Goal: Information Seeking & Learning: Understand process/instructions

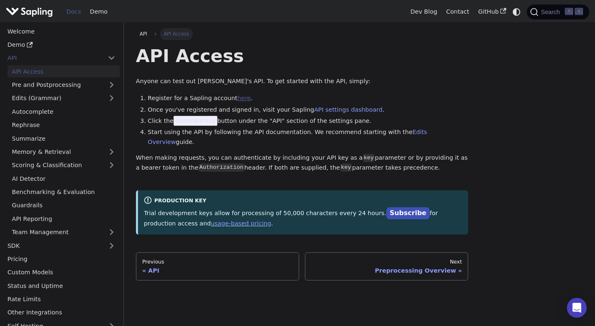
click at [237, 96] on link "here" at bounding box center [243, 98] width 13 height 7
click at [54, 179] on link "AI Detector" at bounding box center [63, 178] width 112 height 12
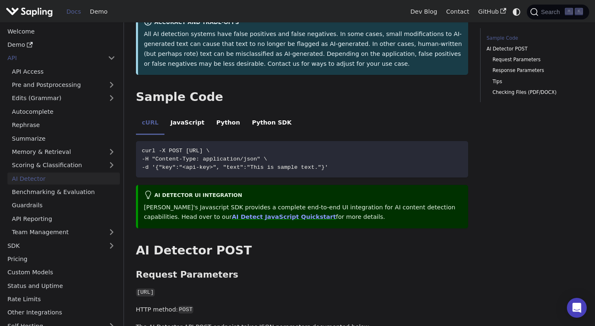
scroll to position [158, 0]
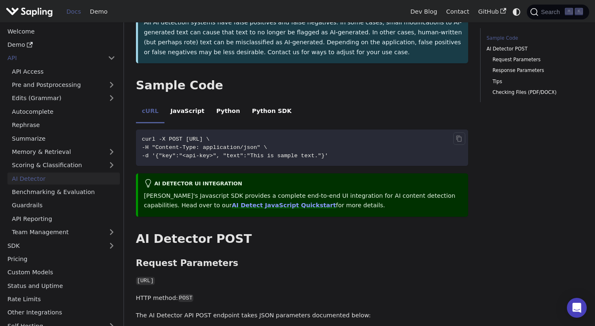
click at [262, 134] on code "curl -X POST [URL] \ -H "Content-Type: application/json" \ -d '{"key":"<api-key…" at bounding box center [302, 147] width 333 height 36
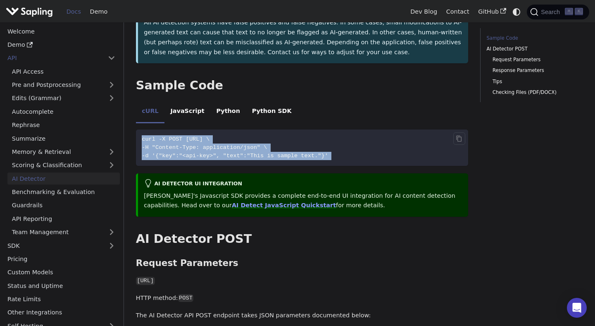
drag, startPoint x: 262, startPoint y: 134, endPoint x: 262, endPoint y: 154, distance: 19.8
click at [262, 154] on code "curl -X POST [URL] \ -H "Content-Type: application/json" \ -d '{"key":"<api-key…" at bounding box center [302, 147] width 333 height 36
click at [262, 154] on span "-d '{"key":"<api-key>", "text":"This is sample text."}'" at bounding box center [235, 156] width 186 height 6
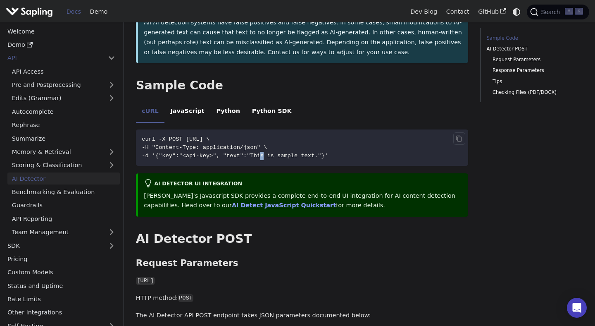
click at [262, 154] on span "-d '{"key":"<api-key>", "text":"This is sample text."}'" at bounding box center [235, 156] width 186 height 6
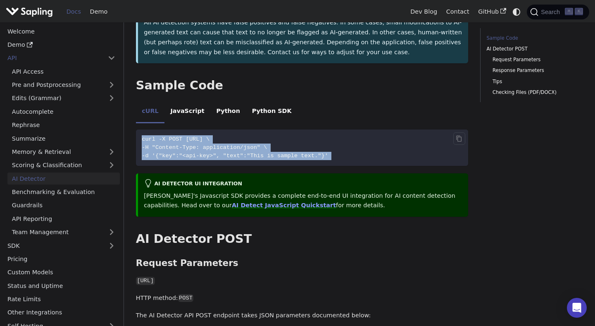
drag, startPoint x: 262, startPoint y: 154, endPoint x: 262, endPoint y: 136, distance: 18.2
click at [262, 136] on code "curl -X POST [URL] \ -H "Content-Type: application/json" \ -d '{"key":"<api-key…" at bounding box center [302, 147] width 333 height 36
click at [210, 136] on span "curl -X POST [URL] \" at bounding box center [176, 139] width 68 height 6
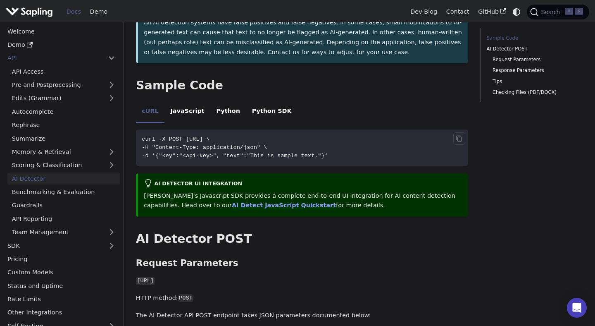
click at [210, 136] on span "curl -X POST [URL] \" at bounding box center [176, 139] width 68 height 6
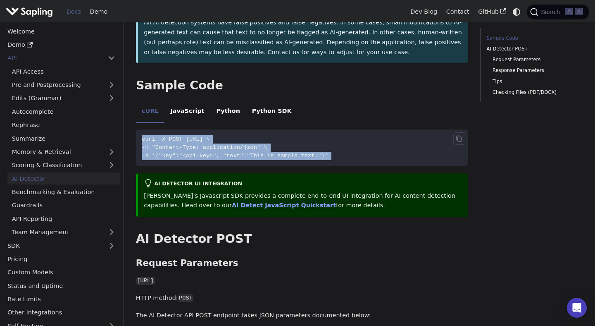
drag, startPoint x: 262, startPoint y: 136, endPoint x: 262, endPoint y: 156, distance: 20.3
click at [262, 156] on code "curl -X POST [URL] \ -H "Content-Type: application/json" \ -d '{"key":"<api-key…" at bounding box center [302, 147] width 333 height 36
click at [262, 156] on span "-d '{"key":"<api-key>", "text":"This is sample text."}'" at bounding box center [235, 156] width 186 height 6
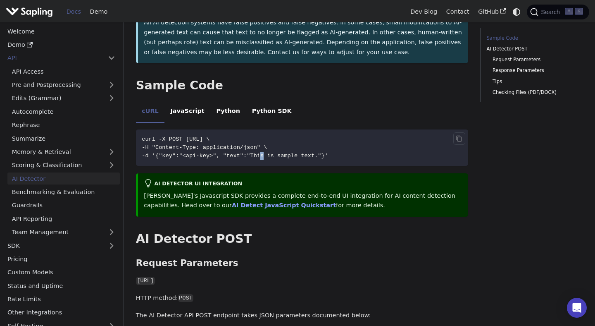
click at [262, 156] on span "-d '{"key":"<api-key>", "text":"This is sample text."}'" at bounding box center [235, 156] width 186 height 6
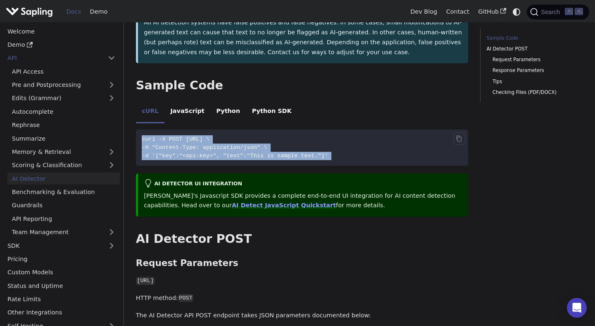
drag, startPoint x: 262, startPoint y: 156, endPoint x: 262, endPoint y: 140, distance: 16.1
click at [262, 140] on code "curl -X POST [URL] \ -H "Content-Type: application/json" \ -d '{"key":"<api-key…" at bounding box center [302, 147] width 333 height 36
click at [210, 140] on span "curl -X POST [URL] \" at bounding box center [176, 139] width 68 height 6
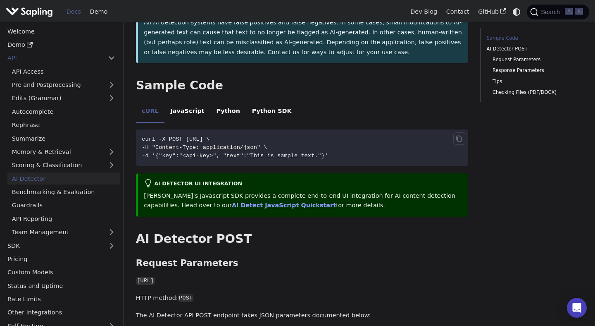
click at [210, 140] on span "curl -X POST [URL] \" at bounding box center [176, 139] width 68 height 6
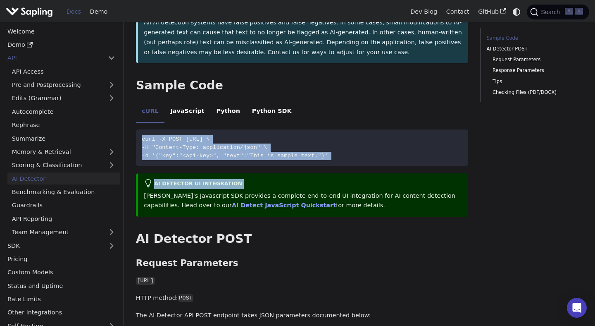
drag, startPoint x: 262, startPoint y: 140, endPoint x: 262, endPoint y: 172, distance: 31.8
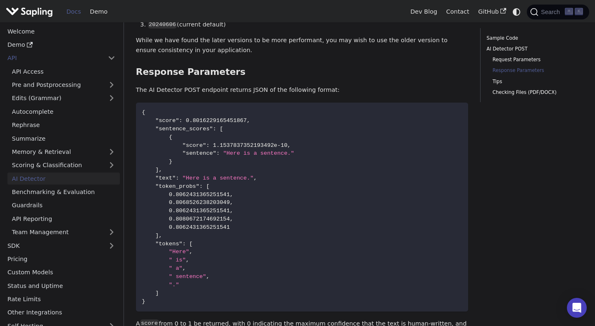
scroll to position [665, 0]
click at [242, 165] on code "{ "score" : 0.8016229165451867 , "sentence_scores" : [ { "score" : 1.1537837352…" at bounding box center [302, 205] width 333 height 209
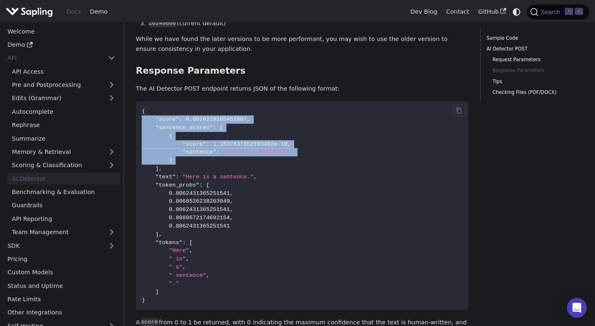
drag, startPoint x: 242, startPoint y: 165, endPoint x: 245, endPoint y: 123, distance: 42.7
click at [245, 123] on code "{ "score" : 0.8016229165451867 , "sentence_scores" : [ { "score" : 1.1537837352…" at bounding box center [302, 205] width 333 height 209
click at [245, 122] on span "0.8016229165451867" at bounding box center [216, 119] width 61 height 6
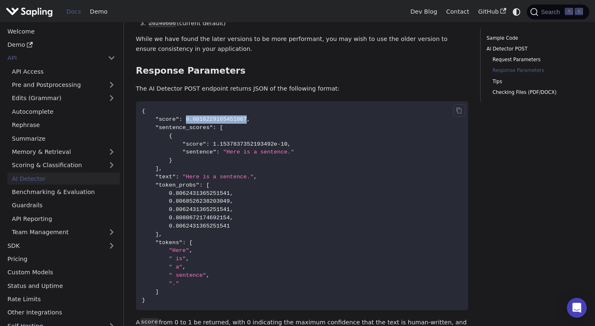
click at [245, 122] on span "0.8016229165451867" at bounding box center [216, 119] width 61 height 6
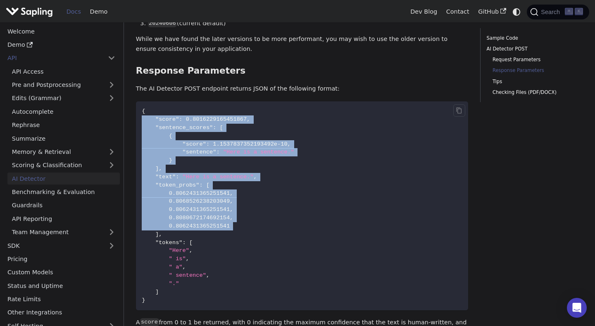
drag, startPoint x: 245, startPoint y: 123, endPoint x: 248, endPoint y: 240, distance: 117.0
click at [248, 239] on code "{ "score" : 0.8016229165451867 , "sentence_scores" : [ { "score" : 1.1537837352…" at bounding box center [302, 205] width 333 height 209
click at [248, 240] on code "{ "score" : 0.8016229165451867 , "sentence_scores" : [ { "score" : 1.1537837352…" at bounding box center [302, 205] width 333 height 209
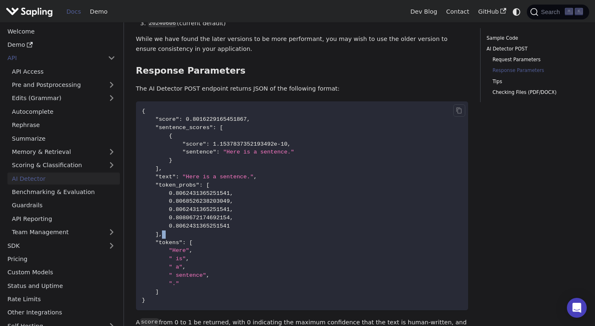
click at [248, 240] on code "{ "score" : 0.8016229165451867 , "sentence_scores" : [ { "score" : 1.1537837352…" at bounding box center [302, 205] width 333 height 209
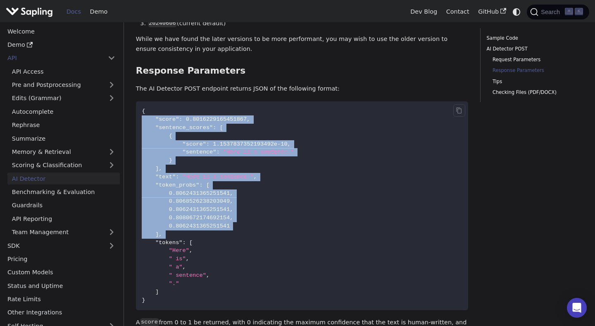
drag, startPoint x: 248, startPoint y: 240, endPoint x: 250, endPoint y: 119, distance: 120.3
click at [250, 119] on code "{ "score" : 0.8016229165451867 , "sentence_scores" : [ { "score" : 1.1537837352…" at bounding box center [302, 205] width 333 height 209
click at [247, 119] on span "0.8016229165451867" at bounding box center [216, 119] width 61 height 6
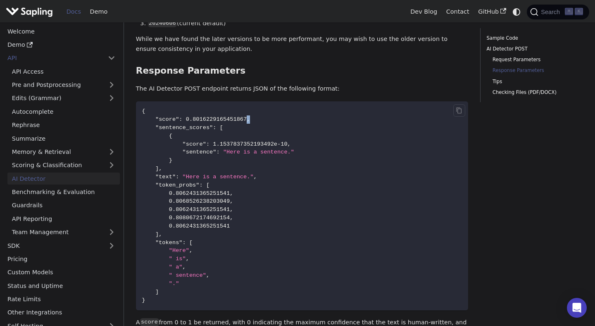
click at [247, 119] on span "0.8016229165451867" at bounding box center [216, 119] width 61 height 6
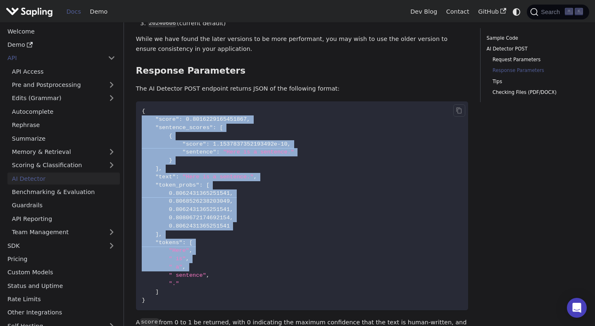
drag, startPoint x: 250, startPoint y: 119, endPoint x: 247, endPoint y: 268, distance: 148.8
click at [247, 268] on code "{ "score" : 0.8016229165451867 , "sentence_scores" : [ { "score" : 1.1537837352…" at bounding box center [302, 205] width 333 height 209
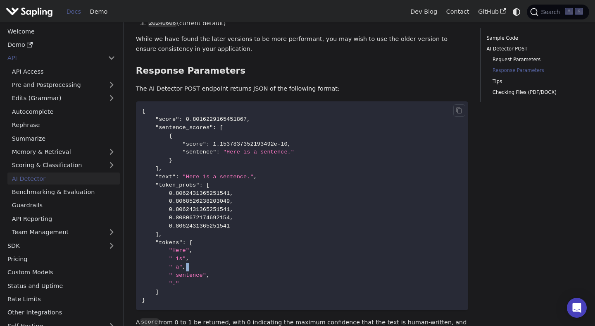
click at [247, 268] on code "{ "score" : 0.8016229165451867 , "sentence_scores" : [ { "score" : 1.1537837352…" at bounding box center [302, 205] width 333 height 209
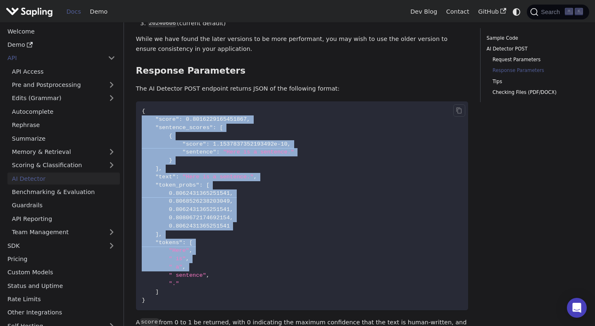
drag, startPoint x: 247, startPoint y: 268, endPoint x: 250, endPoint y: 120, distance: 148.0
click at [250, 120] on code "{ "score" : 0.8016229165451867 , "sentence_scores" : [ { "score" : 1.1537837352…" at bounding box center [302, 205] width 333 height 209
click at [250, 120] on span "," at bounding box center [248, 119] width 3 height 6
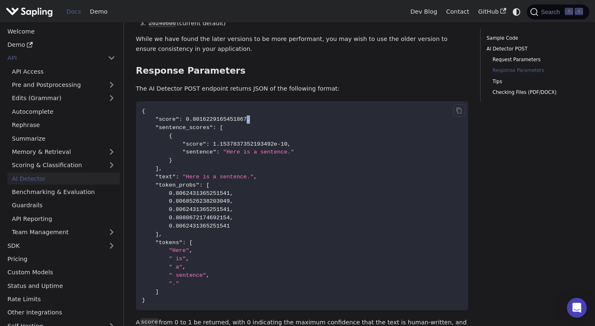
click at [250, 120] on span "," at bounding box center [248, 119] width 3 height 6
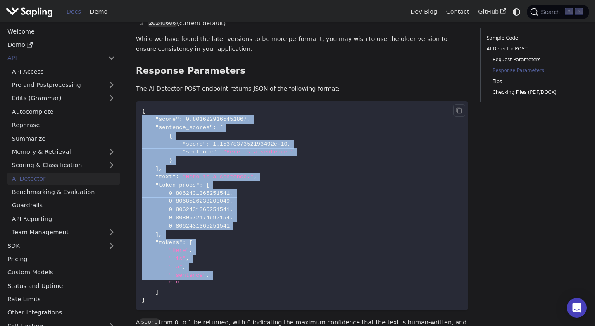
drag, startPoint x: 250, startPoint y: 120, endPoint x: 250, endPoint y: 286, distance: 166.1
click at [250, 286] on code "{ "score" : 0.8016229165451867 , "sentence_scores" : [ { "score" : 1.1537837352…" at bounding box center [302, 205] width 333 height 209
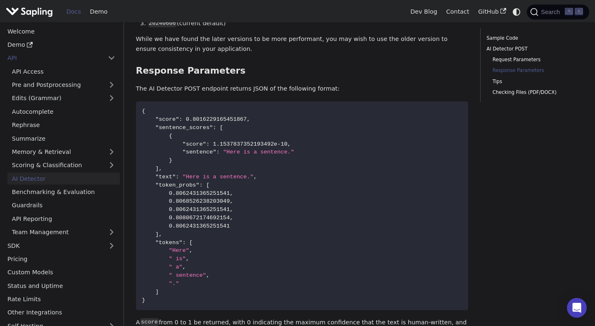
click at [277, 314] on div "AI Detector The endpoint computes the probability that a piece of text is AI-ge…" at bounding box center [302, 8] width 333 height 1256
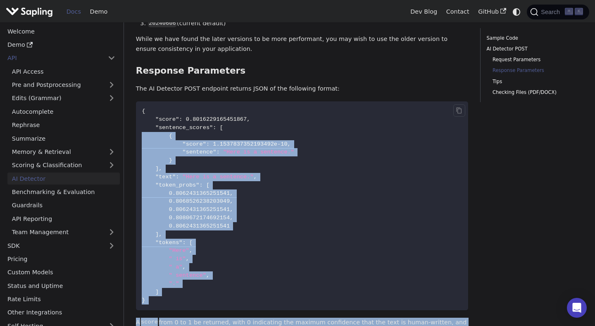
drag, startPoint x: 277, startPoint y: 314, endPoint x: 278, endPoint y: 137, distance: 176.9
click at [278, 137] on div "AI Detector The endpoint computes the probability that a piece of text is AI-ge…" at bounding box center [302, 8] width 333 height 1256
click at [278, 137] on code "{ "score" : 0.8016229165451867 , "sentence_scores" : [ { "score" : 1.1537837352…" at bounding box center [302, 205] width 333 height 209
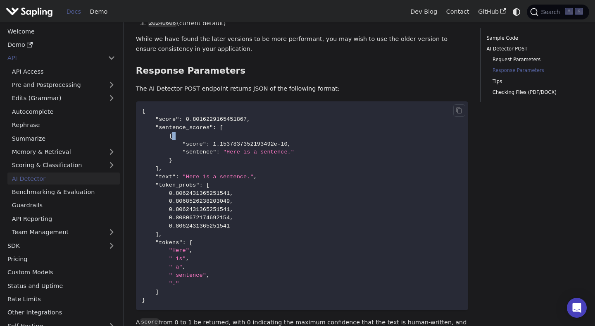
click at [278, 137] on code "{ "score" : 0.8016229165451867 , "sentence_scores" : [ { "score" : 1.1537837352…" at bounding box center [302, 205] width 333 height 209
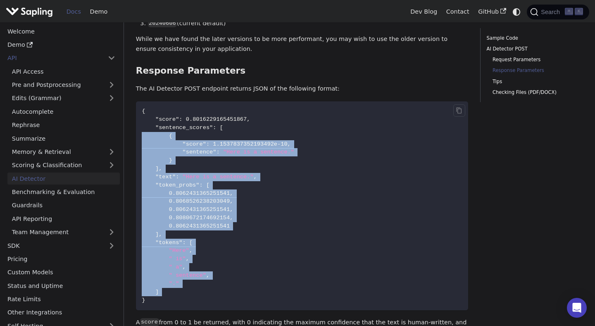
drag, startPoint x: 278, startPoint y: 137, endPoint x: 260, endPoint y: 296, distance: 159.8
click at [260, 296] on code "{ "score" : 0.8016229165451867 , "sentence_scores" : [ { "score" : 1.1537837352…" at bounding box center [302, 205] width 333 height 209
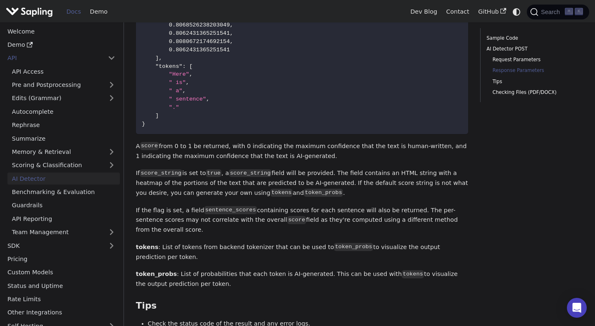
scroll to position [843, 0]
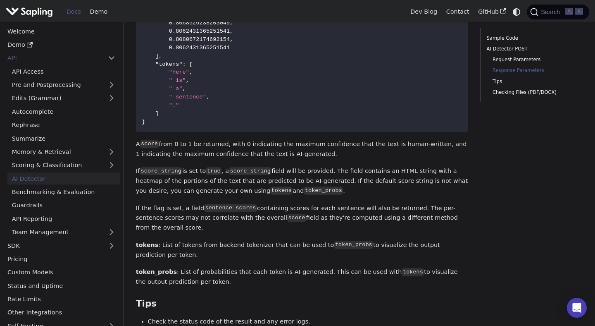
click at [289, 153] on p "A score from 0 to 1 be returned, with 0 indicating the maximum confidence that …" at bounding box center [302, 149] width 333 height 20
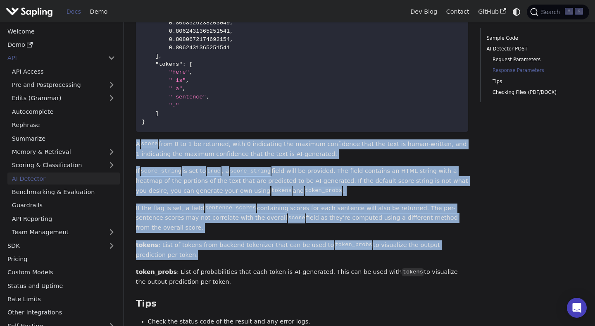
drag, startPoint x: 289, startPoint y: 153, endPoint x: 289, endPoint y: 247, distance: 93.8
click at [289, 247] on p "tokens : List of tokens from backend tokenizer that can be used to token_probs …" at bounding box center [302, 250] width 333 height 20
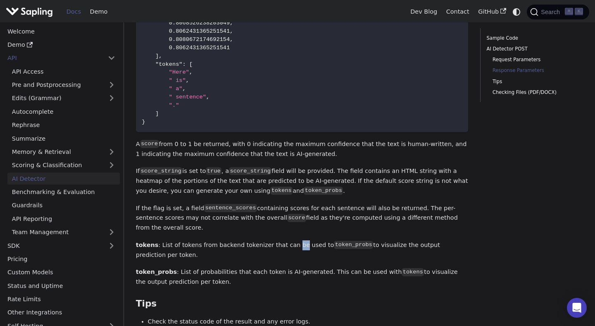
click at [289, 247] on p "tokens : List of tokens from backend tokenizer that can be used to token_probs …" at bounding box center [302, 250] width 333 height 20
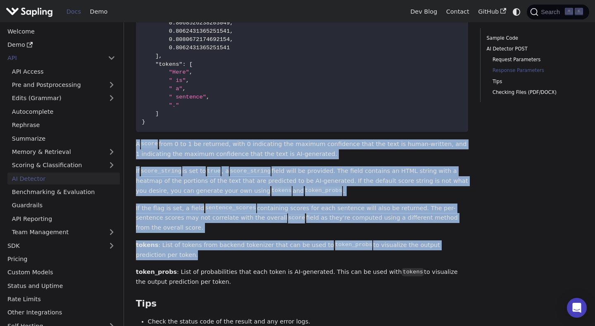
drag, startPoint x: 289, startPoint y: 247, endPoint x: 287, endPoint y: 149, distance: 98.0
click at [287, 149] on p "A score from 0 to 1 be returned, with 0 indicating the maximum confidence that …" at bounding box center [302, 149] width 333 height 20
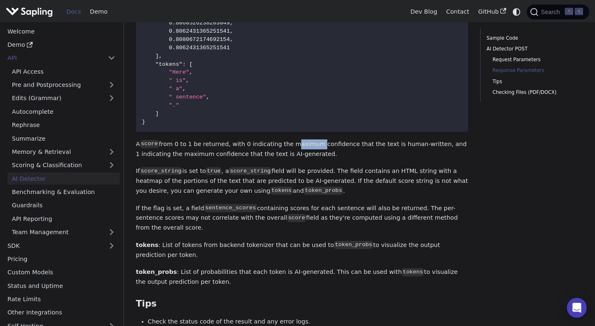
click at [287, 149] on p "A score from 0 to 1 be returned, with 0 indicating the maximum confidence that …" at bounding box center [302, 149] width 333 height 20
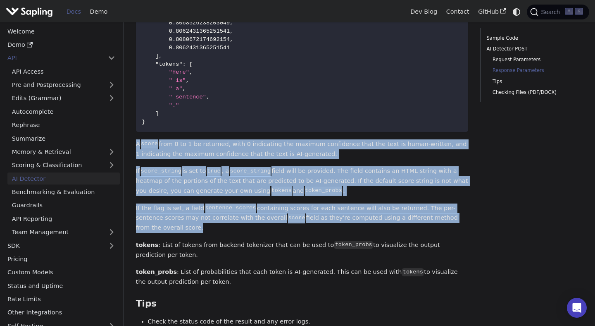
drag, startPoint x: 287, startPoint y: 149, endPoint x: 287, endPoint y: 236, distance: 87.2
click at [287, 233] on p "If the flag is set, a field sentence_scores containing scores for each sentence…" at bounding box center [302, 217] width 333 height 29
drag, startPoint x: 287, startPoint y: 236, endPoint x: 287, endPoint y: 144, distance: 92.6
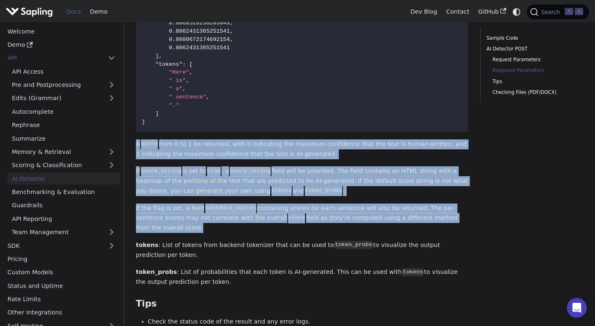
click at [287, 144] on p "A score from 0 to 1 be returned, with 0 indicating the maximum confidence that …" at bounding box center [302, 149] width 333 height 20
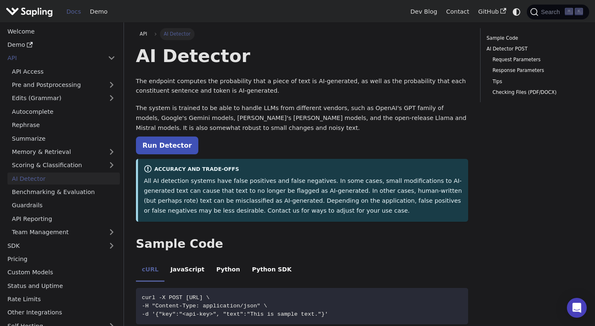
scroll to position [25, 0]
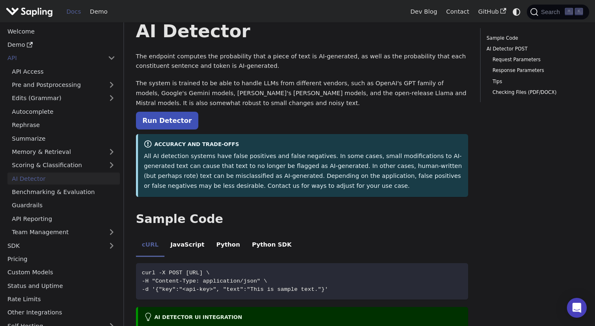
click at [351, 176] on p "All AI detection systems have false positives and false negatives. In some case…" at bounding box center [303, 170] width 319 height 39
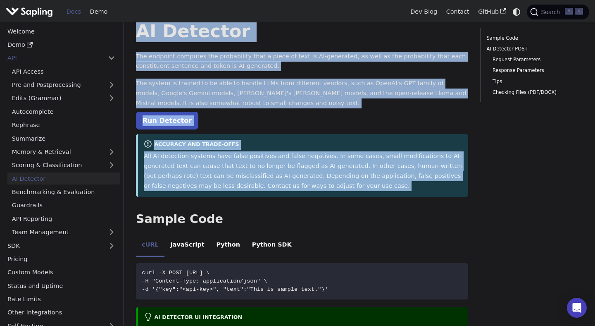
drag, startPoint x: 351, startPoint y: 176, endPoint x: 352, endPoint y: 34, distance: 141.3
click at [352, 34] on h1 "AI Detector" at bounding box center [302, 31] width 333 height 22
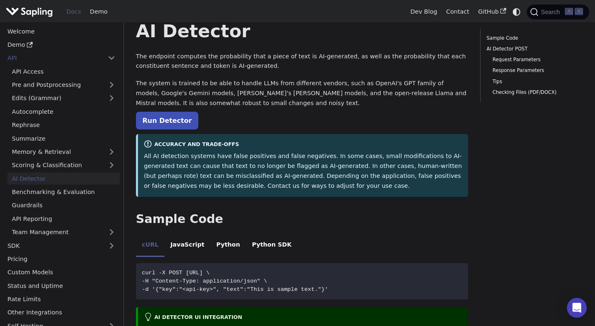
click at [352, 34] on h1 "AI Detector" at bounding box center [302, 31] width 333 height 22
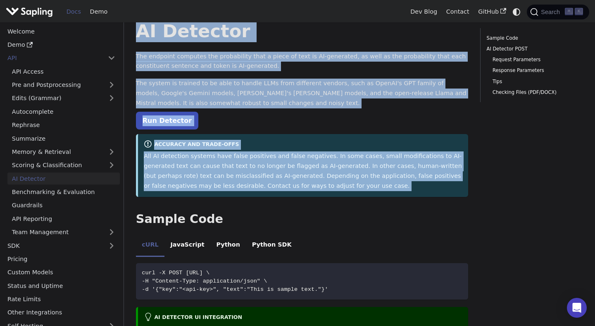
drag, startPoint x: 352, startPoint y: 34, endPoint x: 351, endPoint y: 168, distance: 133.9
click at [351, 168] on p "All AI detection systems have false positives and false negatives. In some case…" at bounding box center [303, 170] width 319 height 39
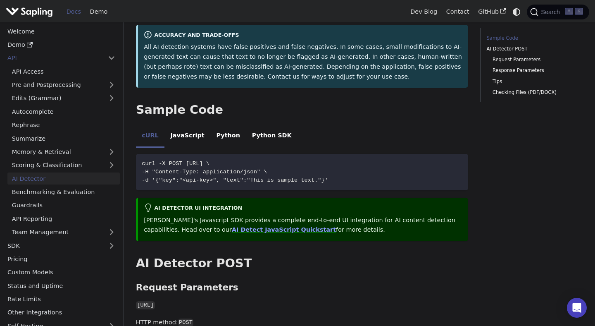
scroll to position [139, 0]
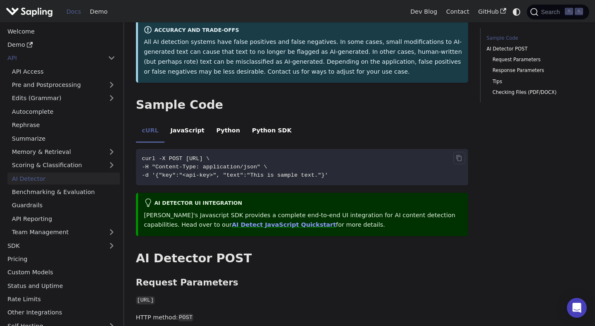
click at [345, 160] on code "curl -X POST [URL] \ -H "Content-Type: application/json" \ -d '{"key":"<api-key…" at bounding box center [302, 167] width 333 height 36
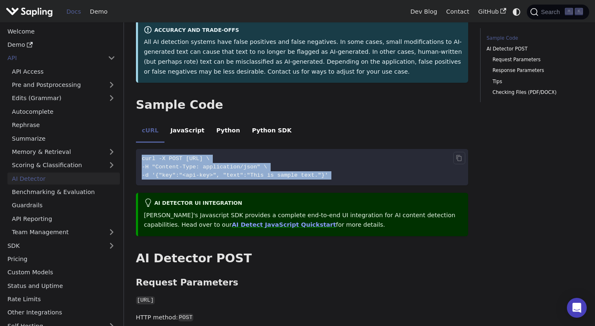
drag, startPoint x: 345, startPoint y: 160, endPoint x: 345, endPoint y: 181, distance: 21.9
click at [345, 181] on code "curl -X POST [URL] \ -H "Content-Type: application/json" \ -d '{"key":"<api-key…" at bounding box center [302, 167] width 333 height 36
drag, startPoint x: 345, startPoint y: 181, endPoint x: 345, endPoint y: 155, distance: 26.5
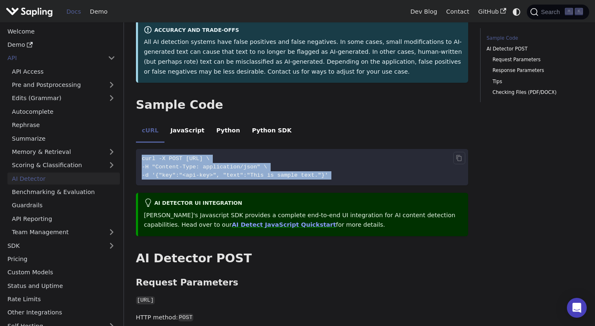
click at [345, 155] on code "curl -X POST [URL] \ -H "Content-Type: application/json" \ -d '{"key":"<api-key…" at bounding box center [302, 167] width 333 height 36
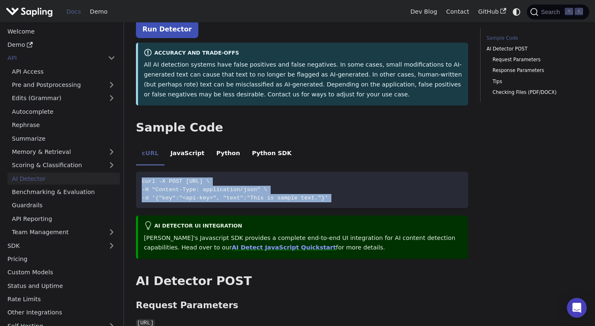
scroll to position [0, 0]
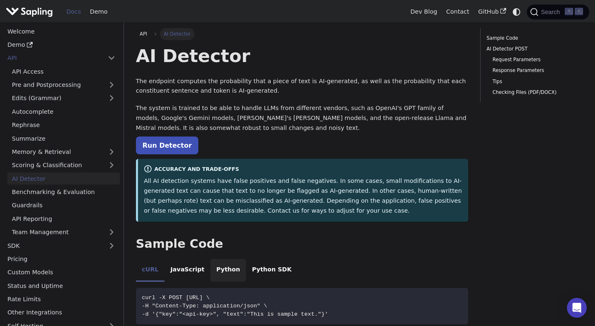
click at [225, 267] on li "Python" at bounding box center [228, 270] width 36 height 23
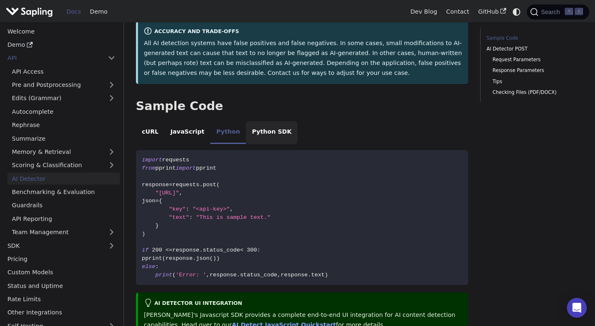
scroll to position [150, 0]
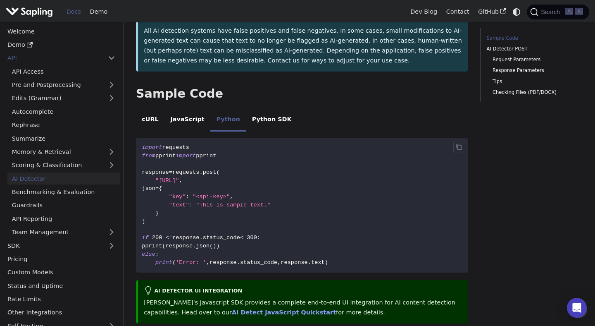
click at [252, 263] on span "status_code" at bounding box center [258, 262] width 37 height 6
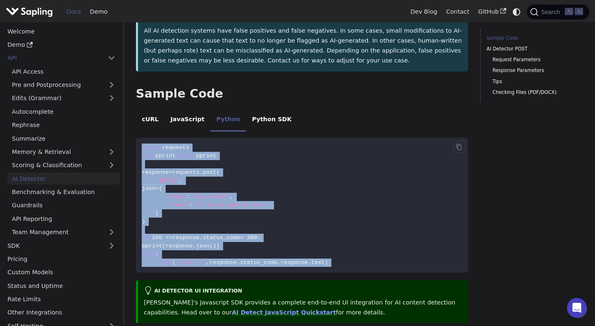
drag, startPoint x: 252, startPoint y: 263, endPoint x: 254, endPoint y: 146, distance: 117.0
click at [254, 146] on code "import requests from pprint import pprint response = requests . post ( "[URL]" …" at bounding box center [302, 205] width 333 height 135
click at [458, 147] on icon "Copy code to clipboard" at bounding box center [459, 146] width 2 height 2
copy div "import requests from pprint import pprint response = requests . post ( "[URL]" …"
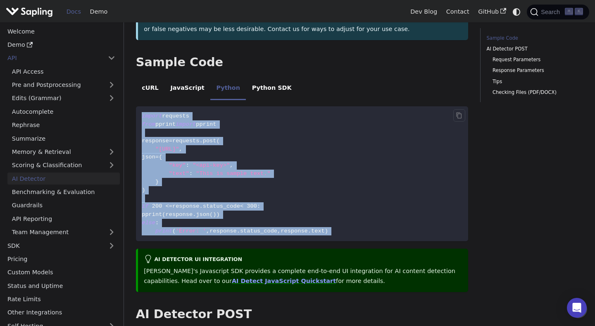
scroll to position [181, 0]
click at [304, 142] on code "import requests from pprint import pprint response = requests . post ( "[URL]" …" at bounding box center [302, 174] width 333 height 135
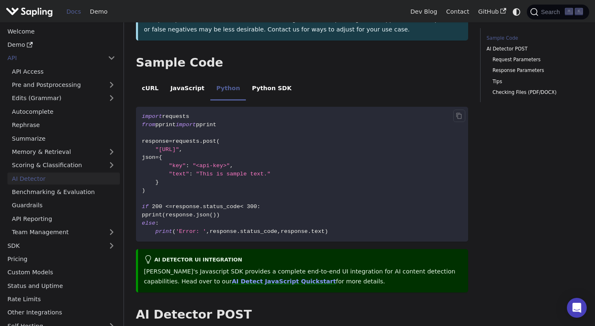
drag, startPoint x: 264, startPoint y: 148, endPoint x: 160, endPoint y: 147, distance: 104.2
click at [160, 147] on span ""[URL]"" at bounding box center [167, 149] width 24 height 6
copy span "[URL]"
click at [460, 114] on icon "Copy code to clipboard" at bounding box center [459, 115] width 5 height 6
copy span "[URL]"
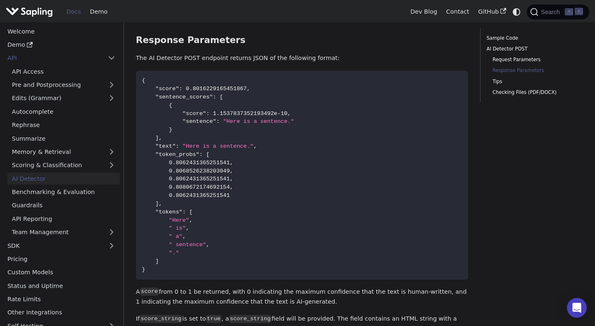
scroll to position [807, 0]
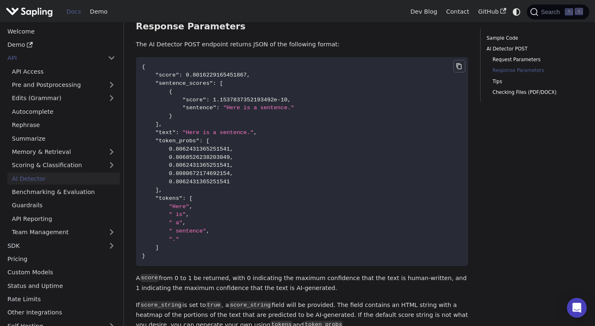
click at [457, 66] on icon "Copy code to clipboard" at bounding box center [459, 66] width 5 height 6
copy span "[URL]"
click at [47, 125] on link "Rephrase" at bounding box center [63, 125] width 112 height 12
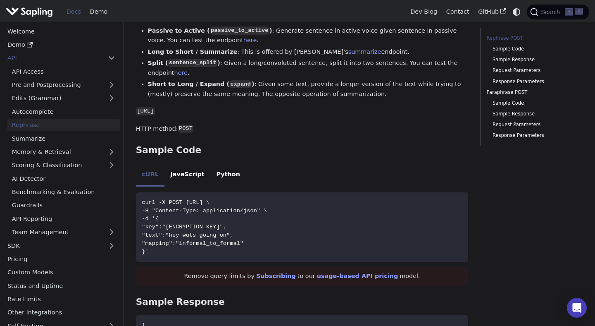
scroll to position [207, 0]
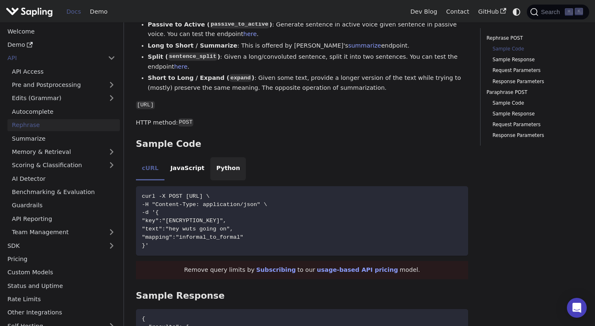
click at [225, 168] on li "Python" at bounding box center [228, 168] width 36 height 23
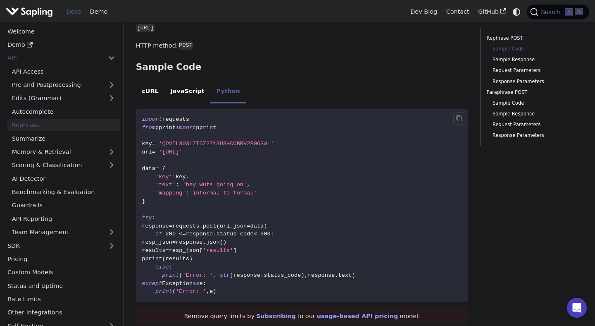
scroll to position [297, 0]
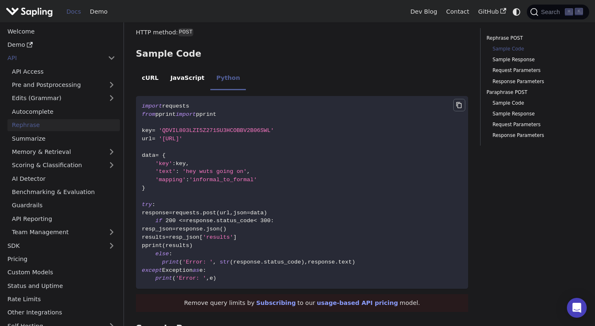
click at [456, 102] on button "Copy code to clipboard" at bounding box center [459, 105] width 12 height 12
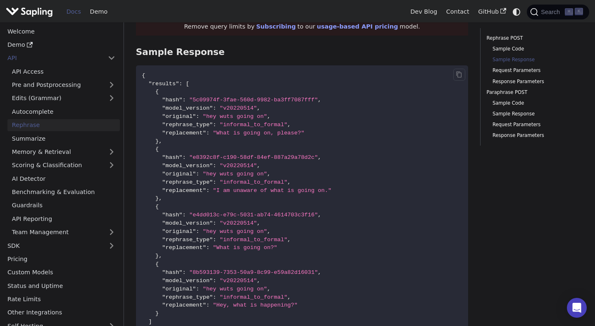
scroll to position [573, 0]
click at [460, 76] on icon "Copy code to clipboard" at bounding box center [459, 75] width 2 height 2
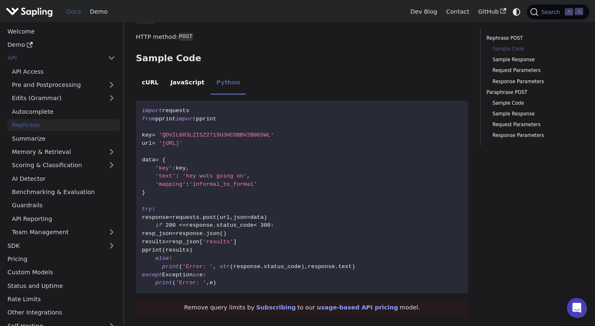
scroll to position [292, 0]
click at [264, 173] on code "import requests from pprint import pprint key = 'QDVIL803LZI5Z271SU3HCOBBV2B06S…" at bounding box center [302, 197] width 333 height 192
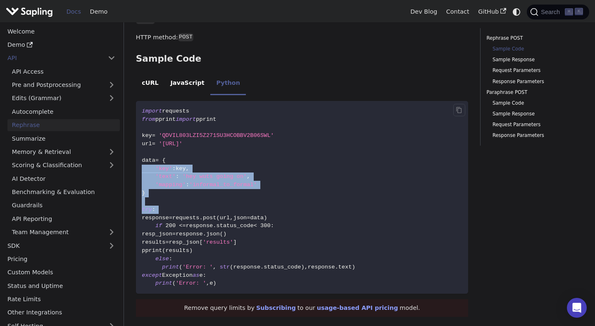
drag, startPoint x: 264, startPoint y: 173, endPoint x: 264, endPoint y: 214, distance: 41.3
click at [264, 214] on code "import requests from pprint import pprint key = 'QDVIL803LZI5Z271SU3HCOBBV2B06S…" at bounding box center [302, 197] width 333 height 192
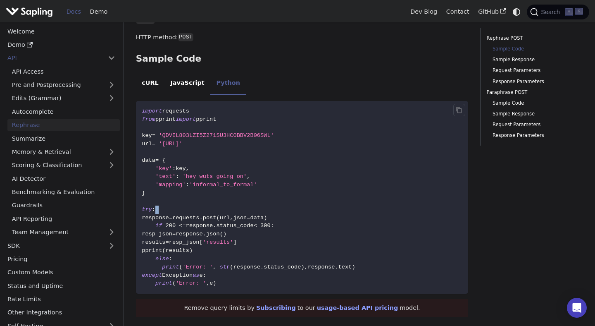
click at [264, 214] on code "import requests from pprint import pprint key = 'QDVIL803LZI5Z271SU3HCOBBV2B06S…" at bounding box center [302, 197] width 333 height 192
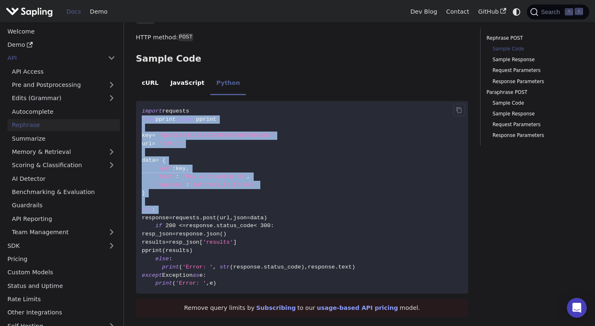
drag, startPoint x: 264, startPoint y: 214, endPoint x: 268, endPoint y: 118, distance: 96.0
click at [268, 116] on code "import requests from pprint import pprint key = 'QDVIL803LZI5Z271SU3HCOBBV2B06S…" at bounding box center [302, 197] width 333 height 192
click at [182, 144] on span "'[URL]'" at bounding box center [171, 144] width 24 height 6
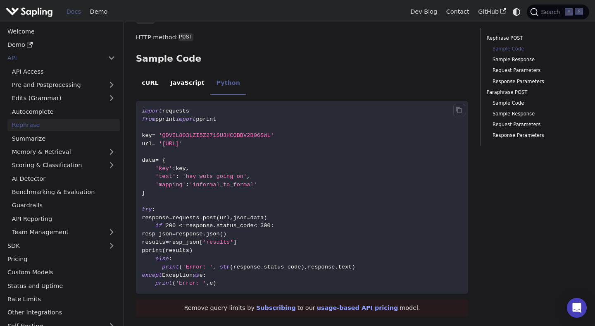
click at [182, 144] on span "'[URL]'" at bounding box center [171, 144] width 24 height 6
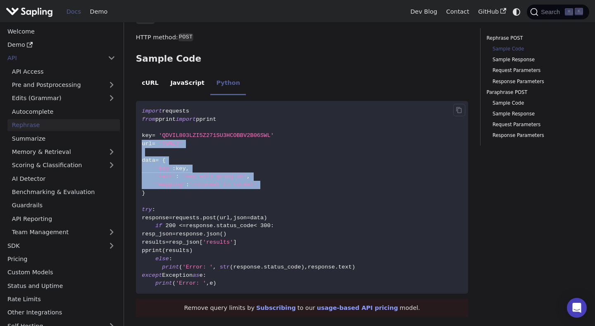
drag, startPoint x: 270, startPoint y: 144, endPoint x: 270, endPoint y: 243, distance: 98.4
click at [270, 243] on code "import requests from pprint import pprint key = 'QDVIL803LZI5Z271SU3HCOBBV2B06S…" at bounding box center [302, 197] width 333 height 192
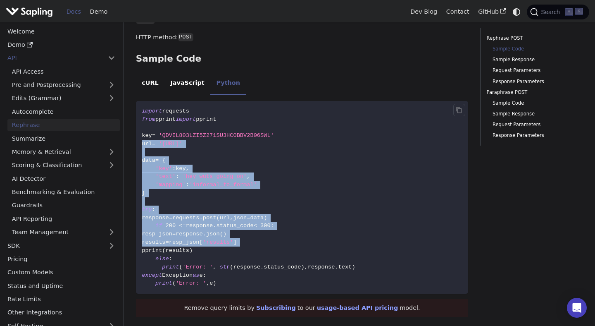
click at [270, 243] on code "import requests from pprint import pprint key = 'QDVIL803LZI5Z271SU3HCOBBV2B06S…" at bounding box center [302, 197] width 333 height 192
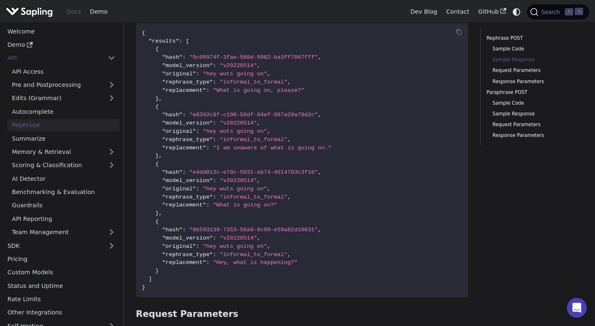
scroll to position [617, 0]
click at [334, 112] on code "{ "results" : [ { "hash" : "5c09974f-3fae-560d-9982-ba3ff7087fff" , "model_vers…" at bounding box center [302, 159] width 333 height 274
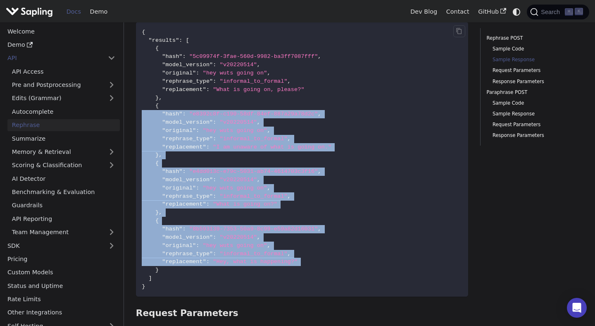
drag, startPoint x: 334, startPoint y: 112, endPoint x: 326, endPoint y: 262, distance: 149.4
click at [326, 262] on code "{ "results" : [ { "hash" : "5c09974f-3fae-560d-9982-ba3ff7087fff" , "model_vers…" at bounding box center [302, 159] width 333 height 274
